Goal: Complete application form

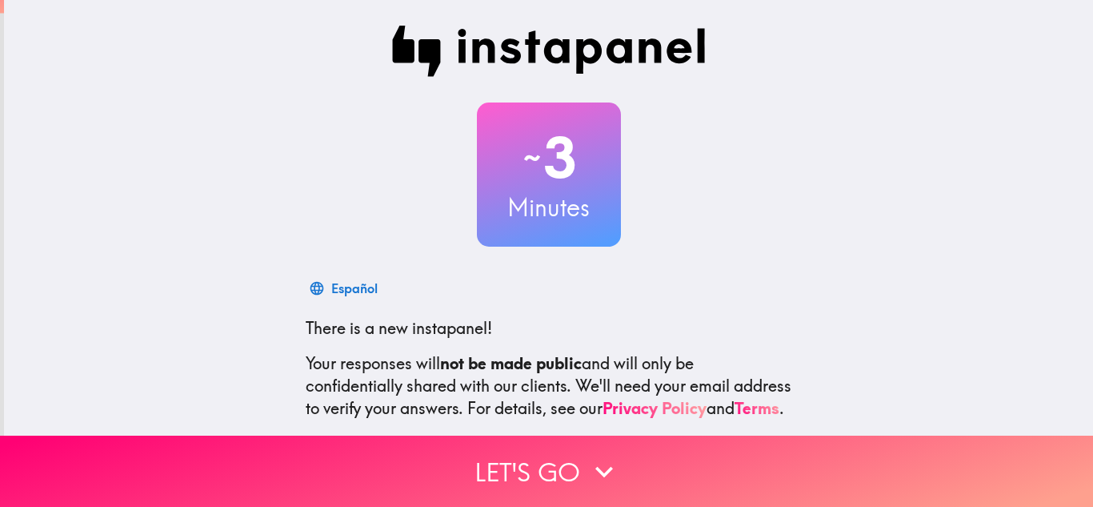
scroll to position [159, 0]
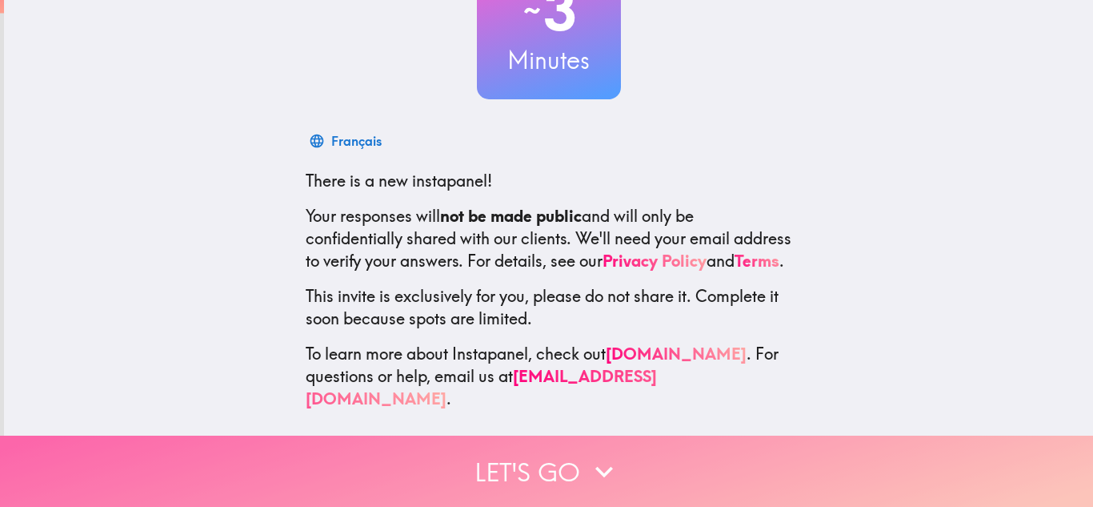
click at [619, 466] on button "Let's go" at bounding box center [546, 470] width 1093 height 71
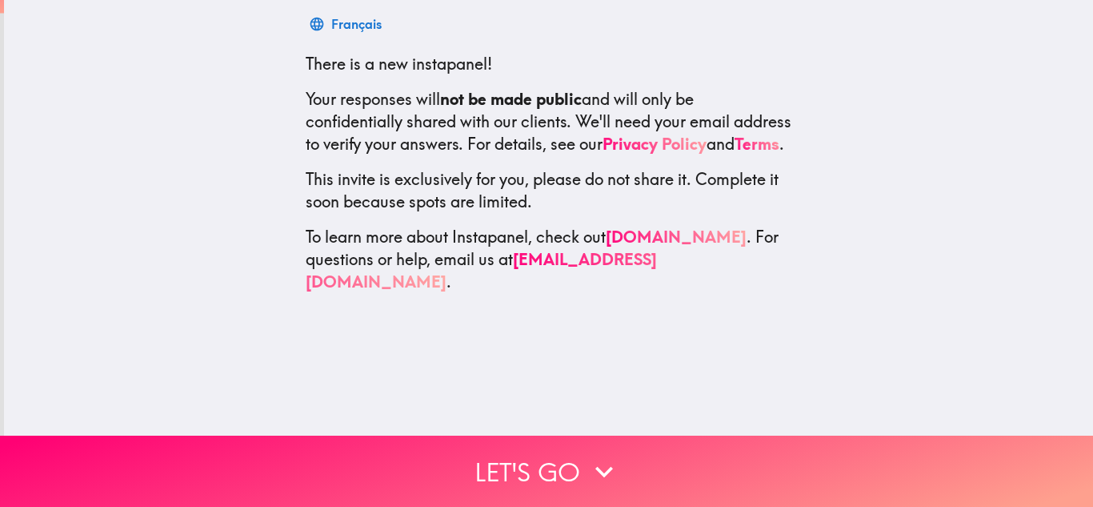
scroll to position [0, 0]
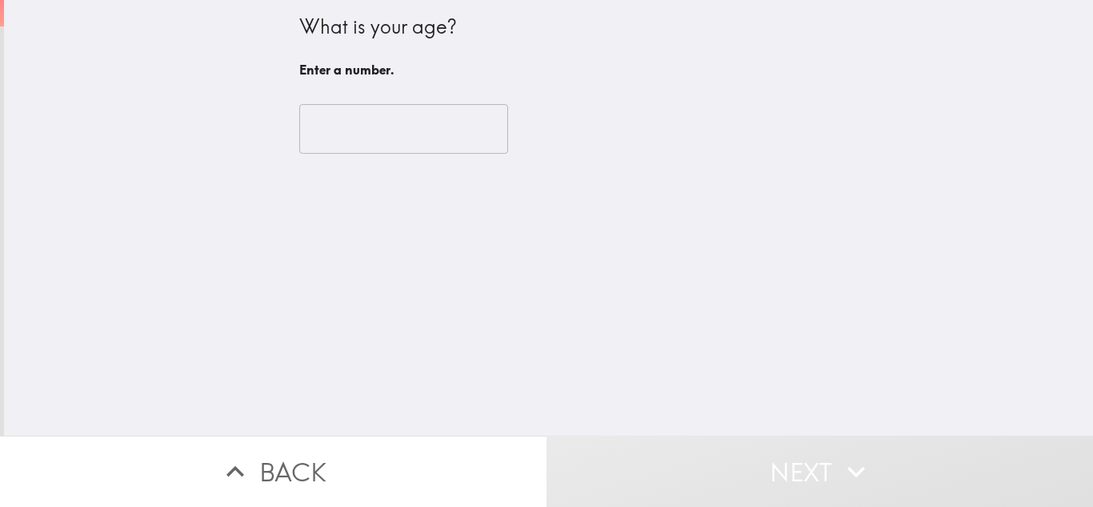
click at [415, 130] on input "number" at bounding box center [403, 129] width 209 height 50
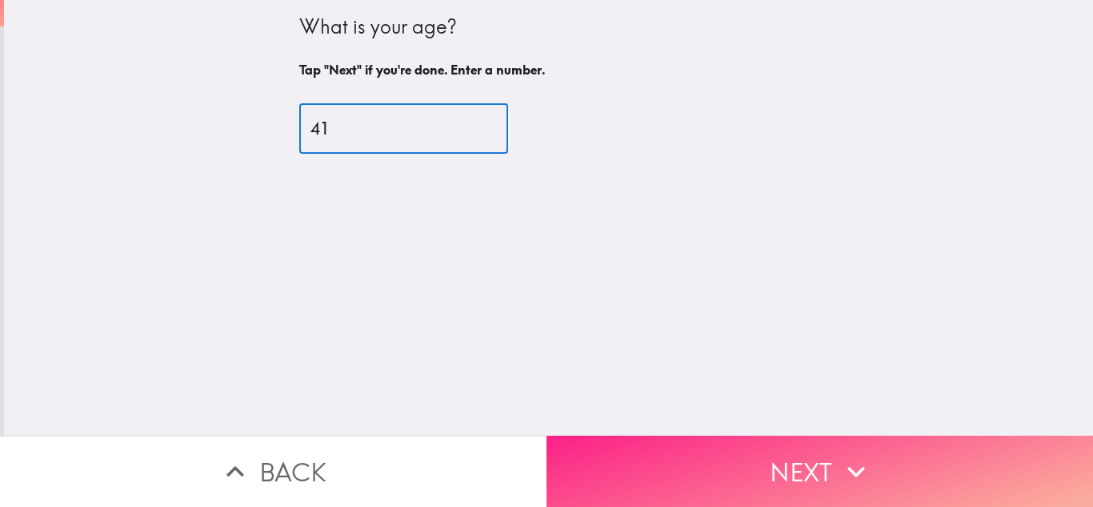
type input "41"
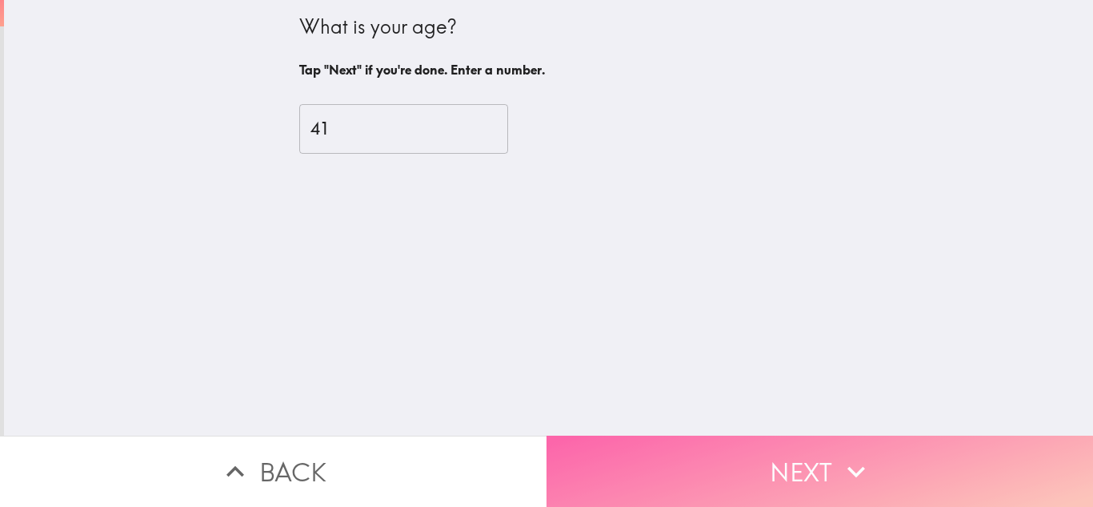
click at [803, 455] on button "Next" at bounding box center [820, 470] width 547 height 71
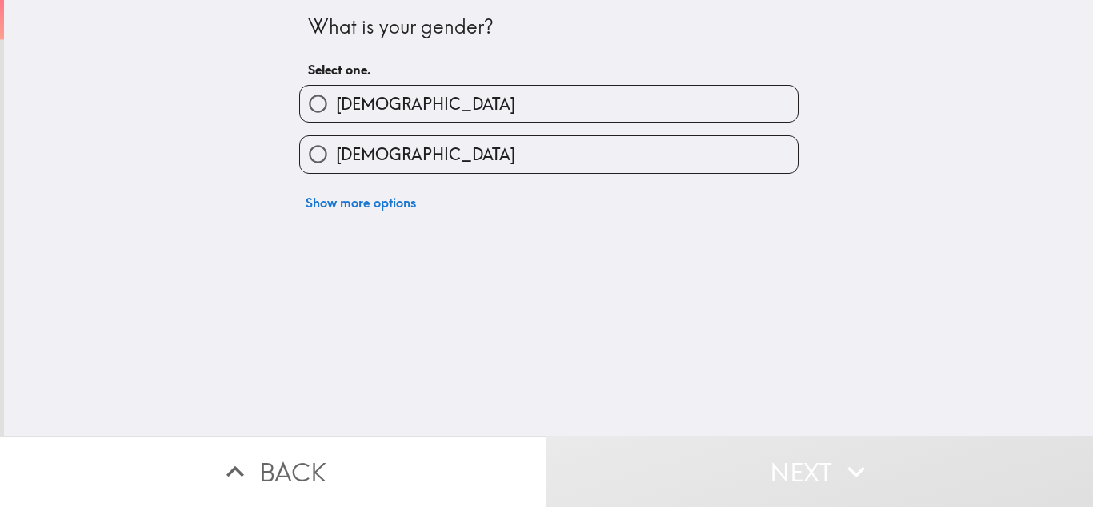
click at [415, 106] on label "[DEMOGRAPHIC_DATA]" at bounding box center [549, 104] width 498 height 36
click at [336, 106] on input "[DEMOGRAPHIC_DATA]" at bounding box center [318, 104] width 36 height 36
radio input "true"
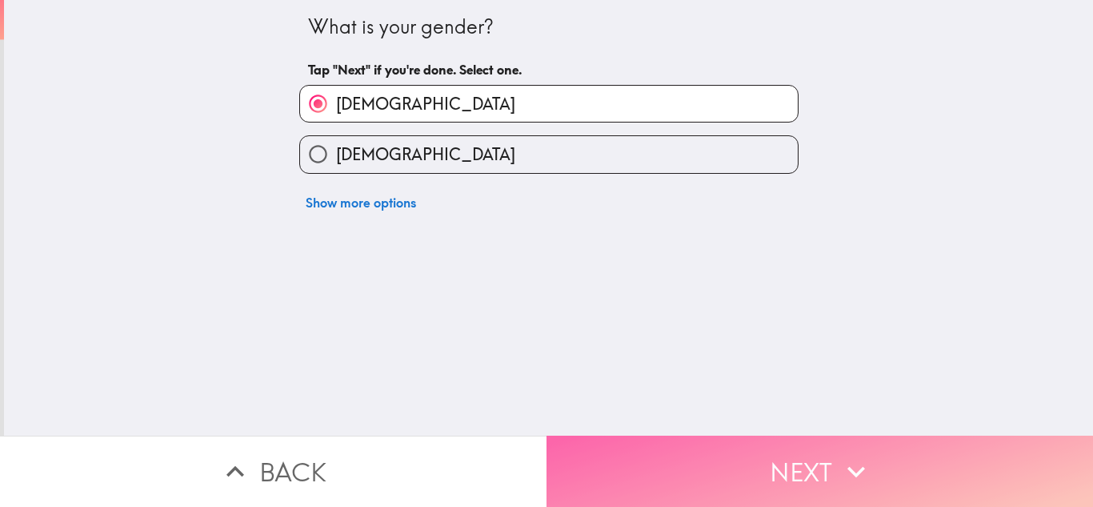
click at [710, 482] on button "Next" at bounding box center [820, 470] width 547 height 71
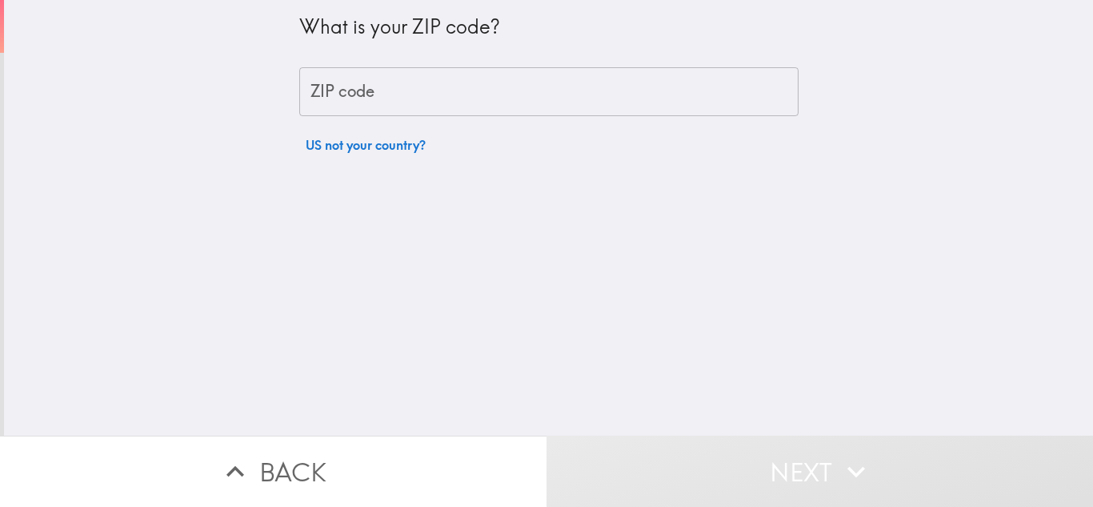
click at [391, 92] on input "ZIP code" at bounding box center [548, 92] width 499 height 50
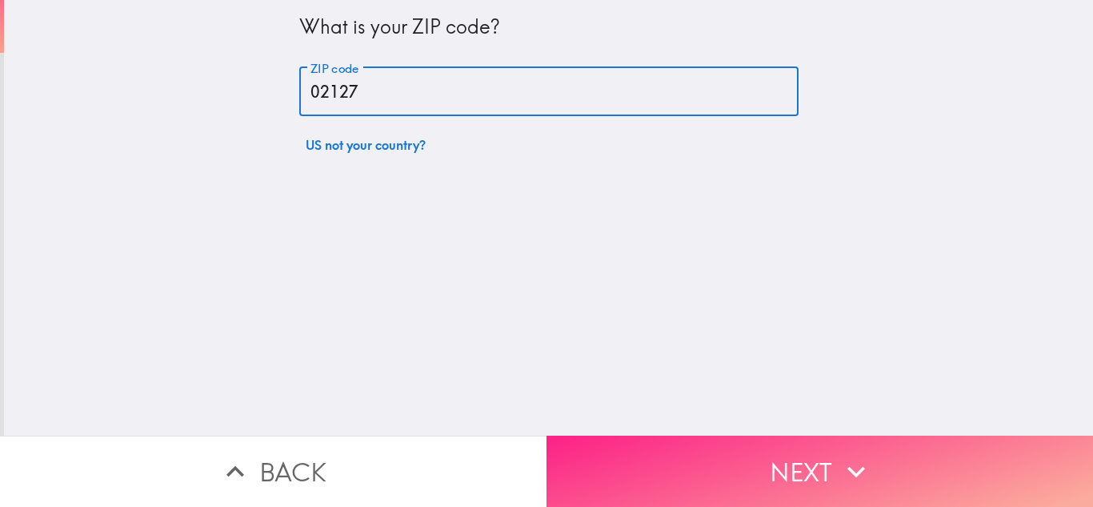
type input "02127"
click at [779, 465] on button "Next" at bounding box center [820, 470] width 547 height 71
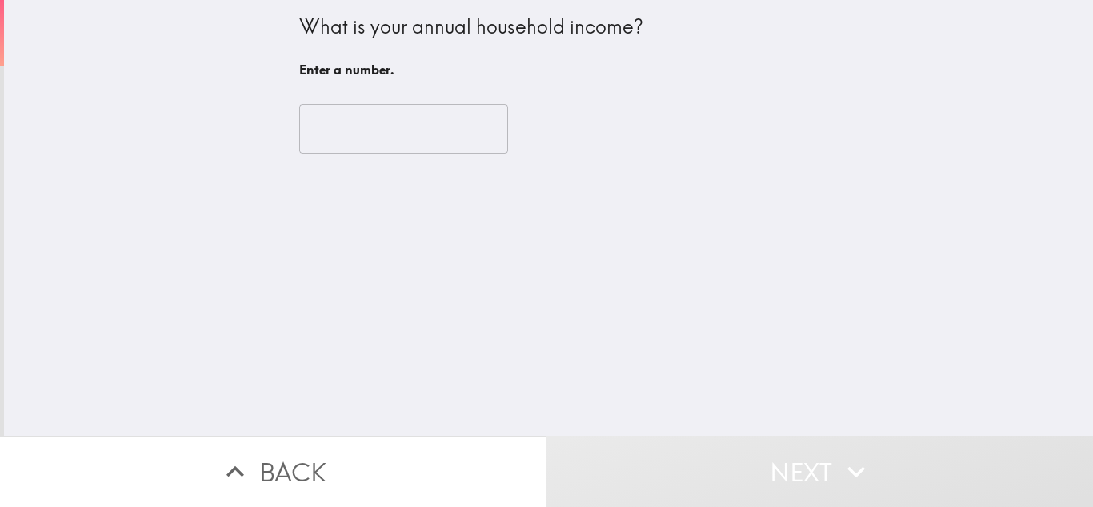
click at [395, 128] on input "number" at bounding box center [403, 129] width 209 height 50
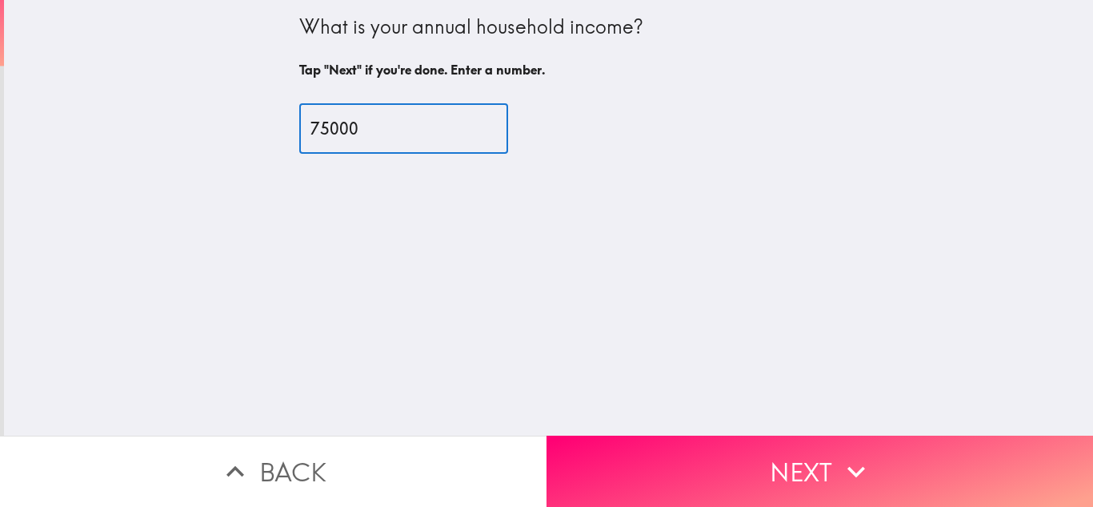
type input "75000"
click at [762, 457] on button "Next" at bounding box center [820, 470] width 547 height 71
